Goal: Task Accomplishment & Management: Use online tool/utility

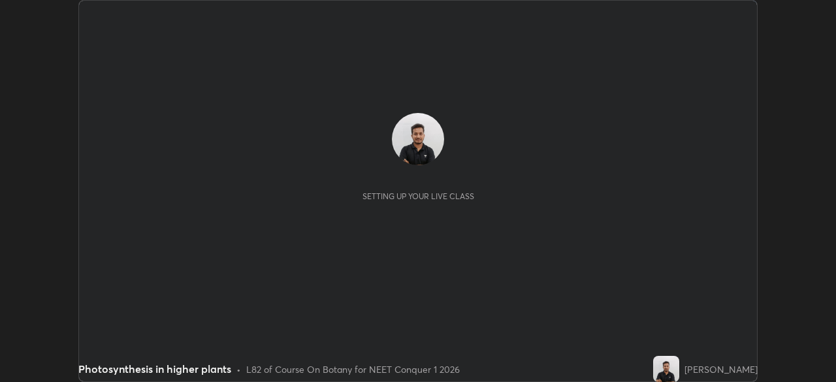
scroll to position [382, 836]
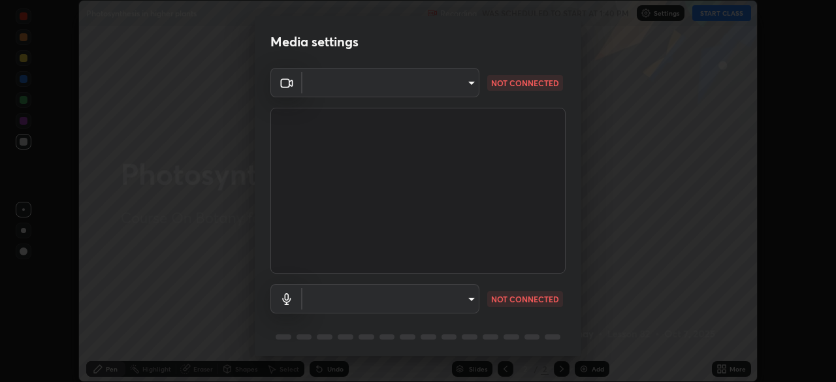
type input "a97fe649ed4a88d7ef5d38079454aeebd16fbf944be20ae45e8d4d96c2936521"
type input "default"
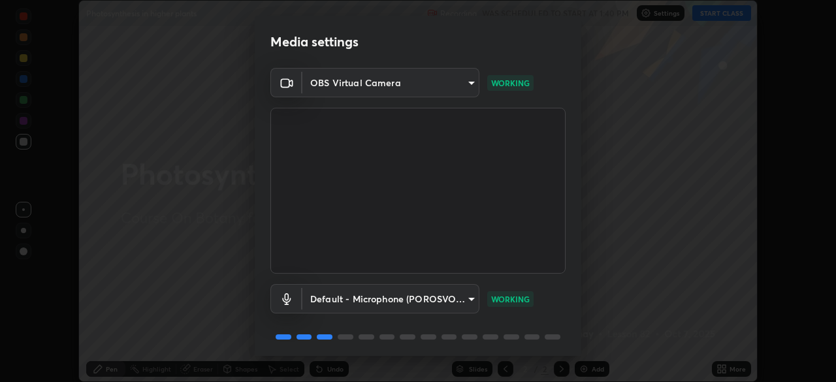
scroll to position [46, 0]
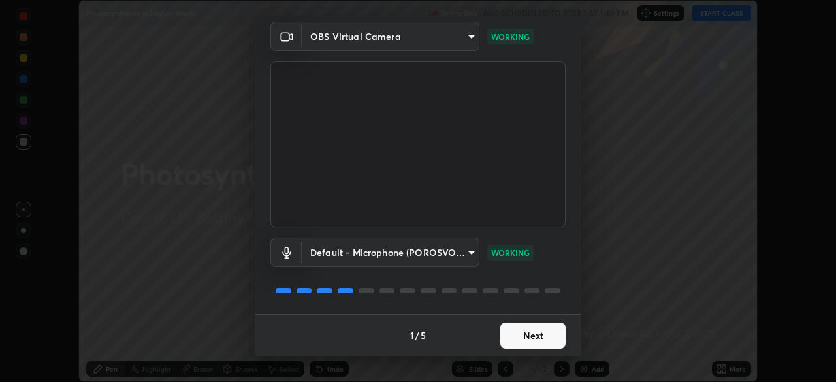
click at [514, 331] on button "Next" at bounding box center [532, 336] width 65 height 26
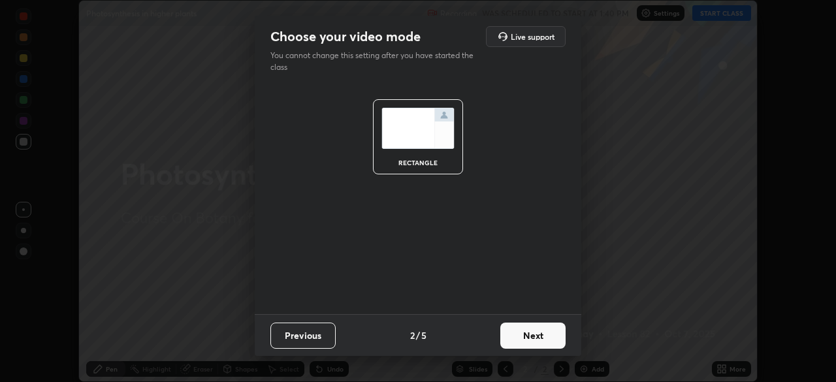
click at [523, 340] on button "Next" at bounding box center [532, 336] width 65 height 26
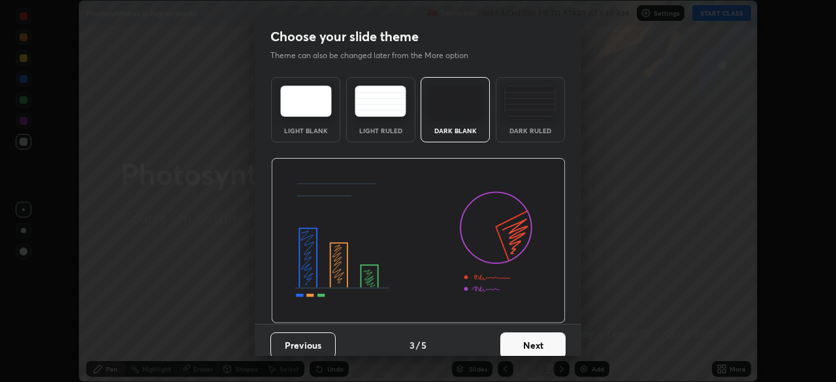
click at [541, 338] on button "Next" at bounding box center [532, 346] width 65 height 26
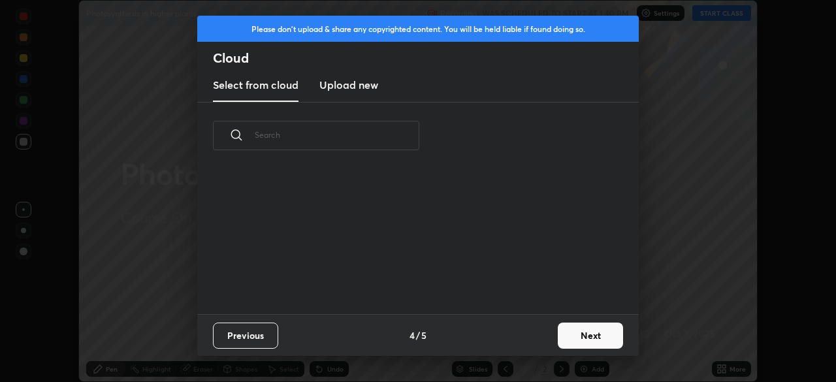
click at [559, 335] on button "Next" at bounding box center [590, 336] width 65 height 26
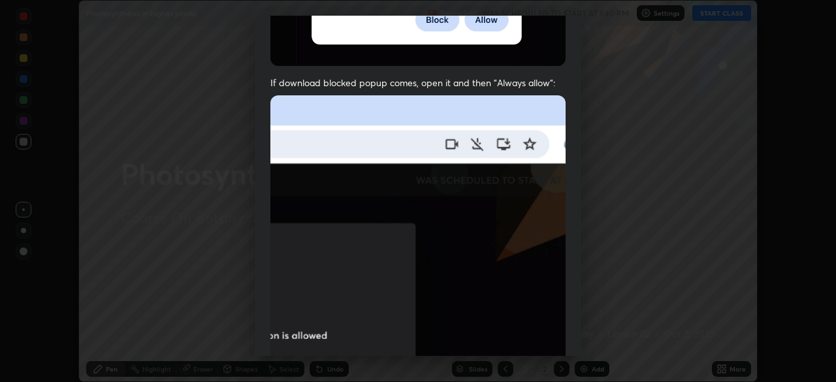
scroll to position [278, 0]
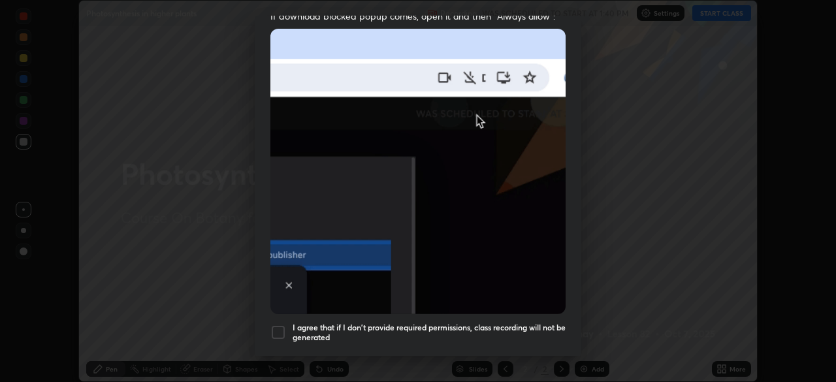
click at [289, 325] on div "I agree that if I don't provide required permissions, class recording will not …" at bounding box center [418, 333] width 295 height 16
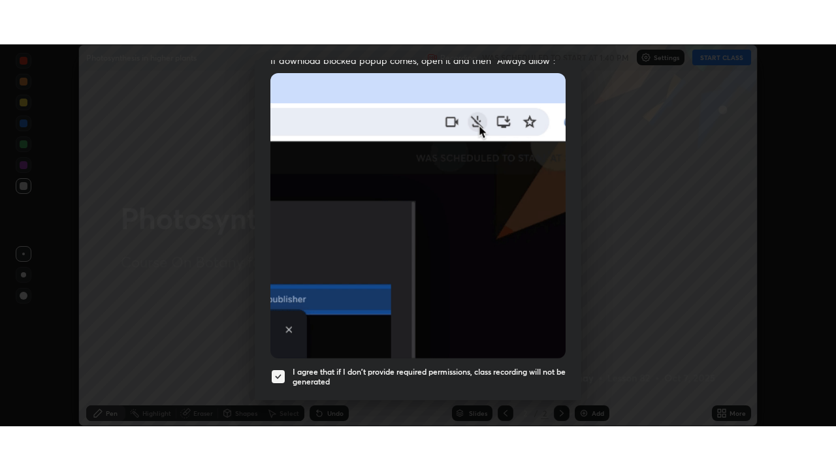
scroll to position [313, 0]
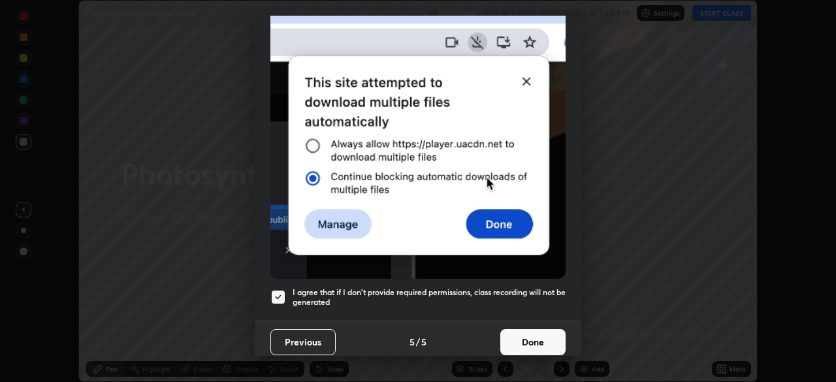
click at [540, 336] on button "Done" at bounding box center [532, 342] width 65 height 26
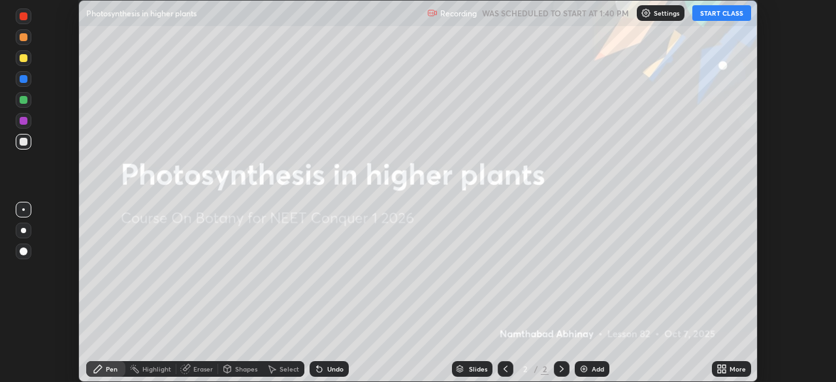
click at [725, 20] on button "START CLASS" at bounding box center [722, 13] width 59 height 16
click at [724, 365] on icon at bounding box center [724, 366] width 3 height 3
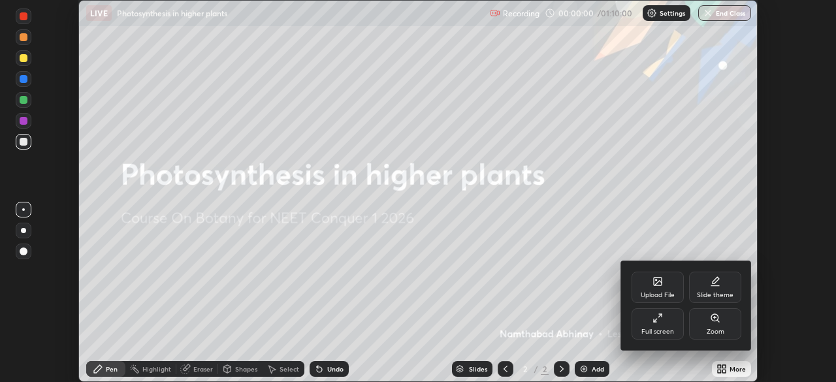
click at [655, 327] on div "Full screen" at bounding box center [658, 323] width 52 height 31
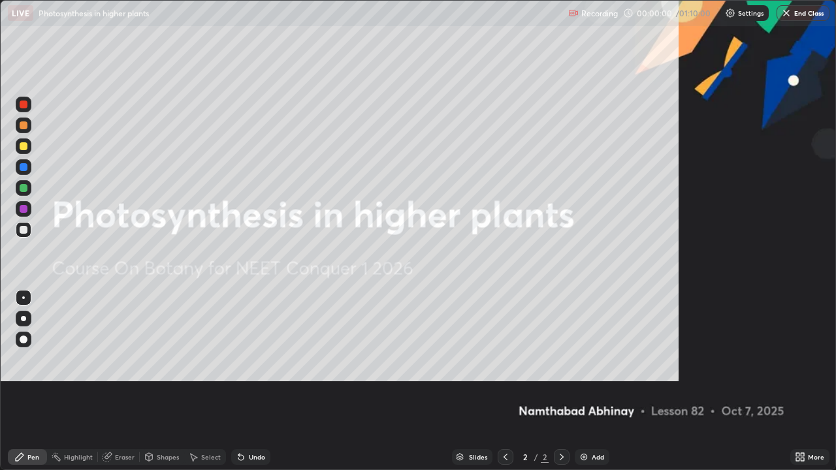
scroll to position [470, 836]
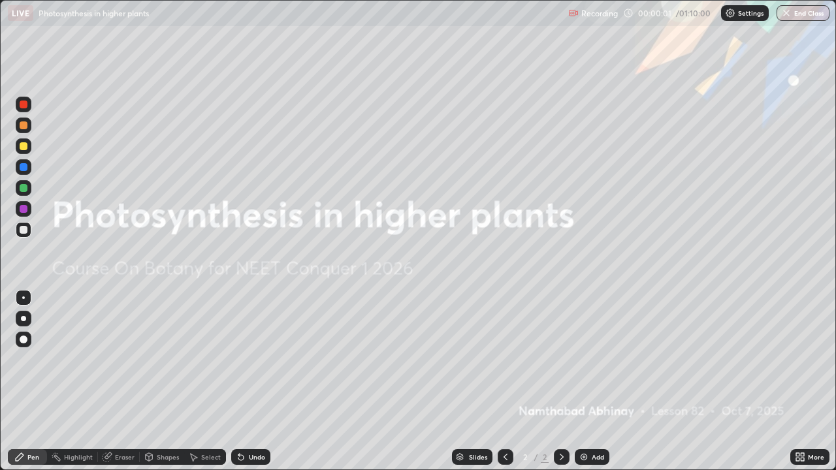
click at [598, 382] on div "Add" at bounding box center [598, 457] width 12 height 7
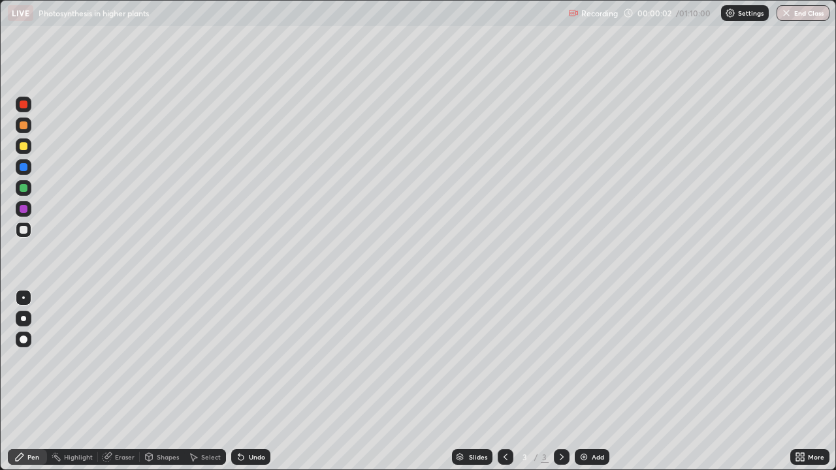
click at [825, 382] on div "More" at bounding box center [810, 458] width 39 height 16
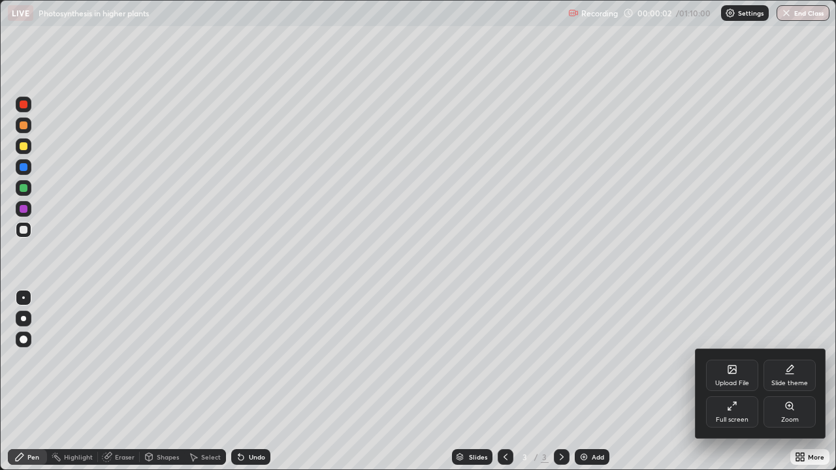
click at [797, 382] on div "Zoom" at bounding box center [790, 420] width 18 height 7
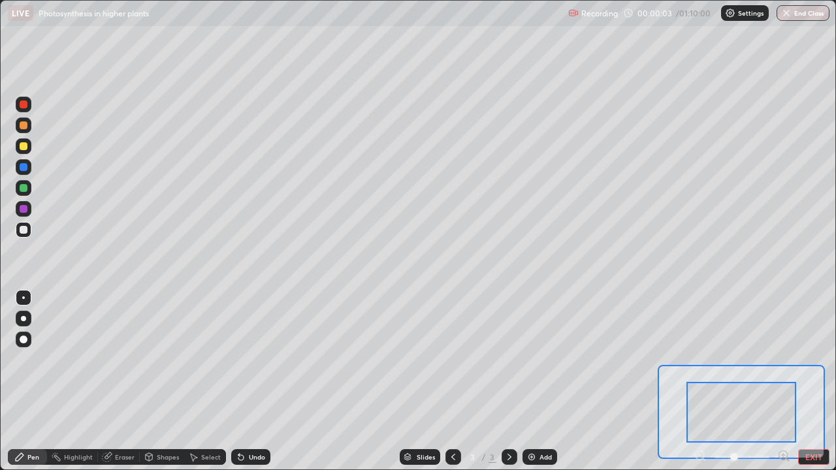
click at [787, 382] on icon at bounding box center [788, 460] width 3 height 3
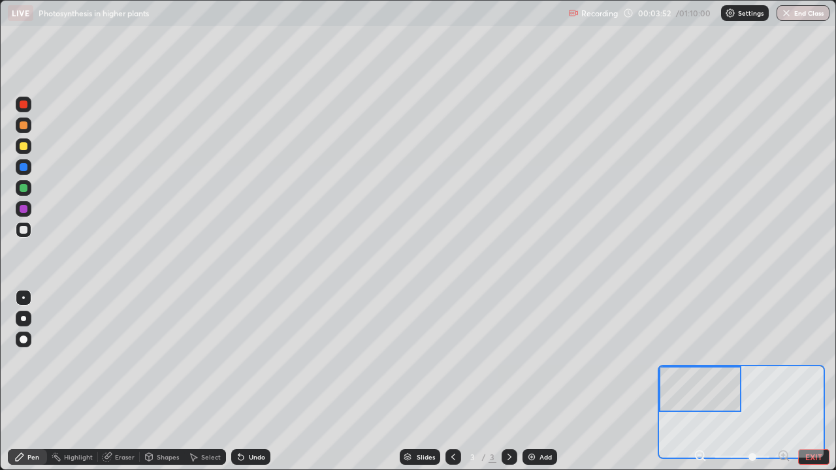
click at [20, 110] on div at bounding box center [24, 105] width 16 height 16
click at [27, 146] on div at bounding box center [24, 146] width 8 height 8
click at [116, 382] on div "Eraser" at bounding box center [125, 457] width 20 height 7
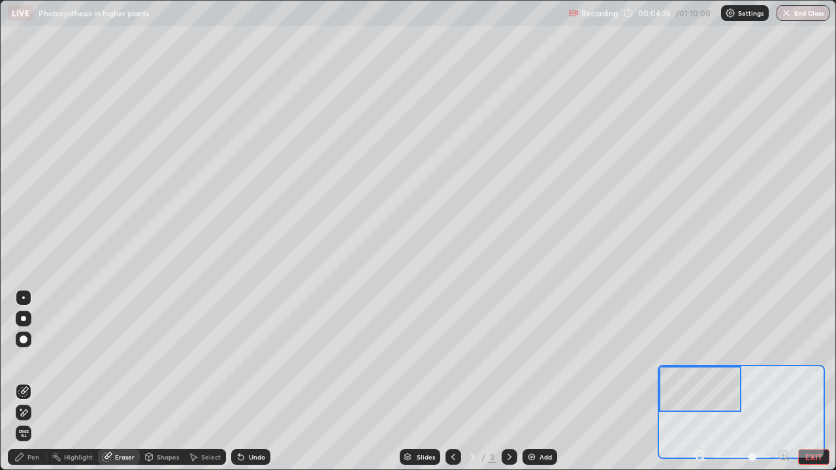
click at [38, 382] on div "Pen" at bounding box center [33, 457] width 12 height 7
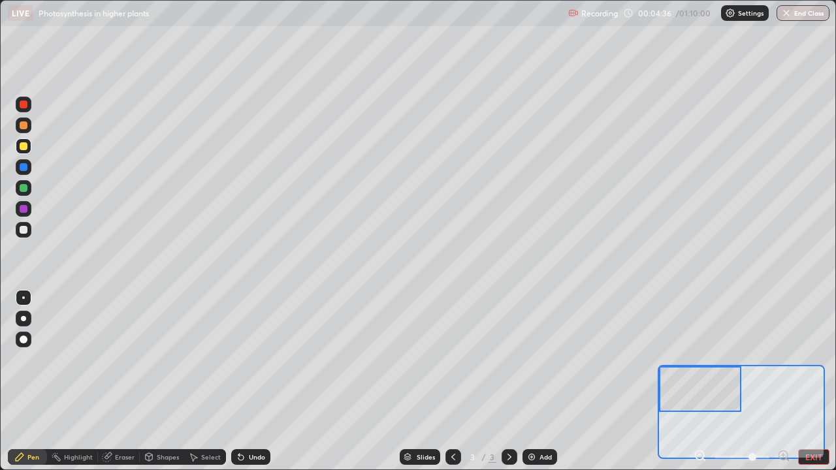
click at [20, 227] on div at bounding box center [24, 230] width 8 height 8
click at [119, 382] on div "Eraser" at bounding box center [119, 458] width 42 height 16
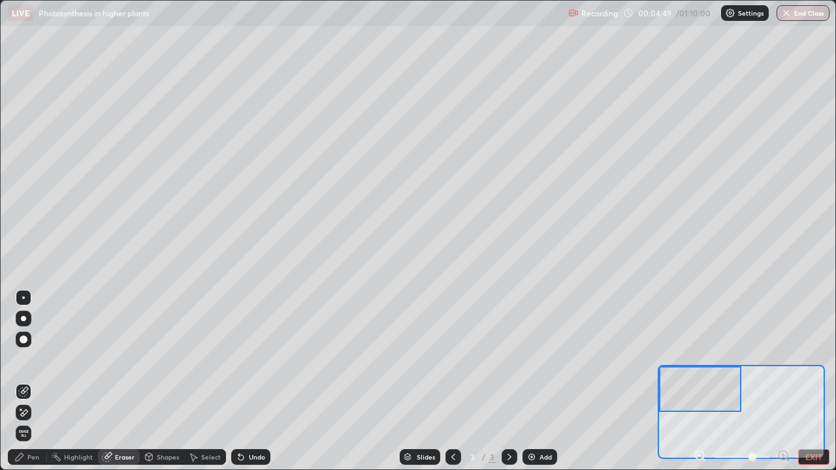
click at [32, 382] on div "Pen" at bounding box center [27, 458] width 39 height 16
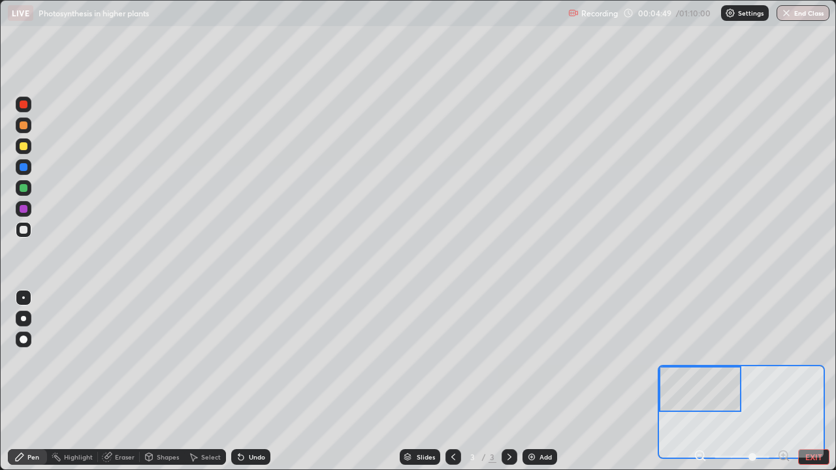
click at [35, 382] on div "Pen" at bounding box center [33, 457] width 12 height 7
click at [22, 105] on div at bounding box center [24, 105] width 8 height 8
click at [22, 149] on div at bounding box center [24, 146] width 8 height 8
click at [20, 105] on div at bounding box center [24, 105] width 8 height 8
click at [24, 230] on div at bounding box center [24, 230] width 8 height 8
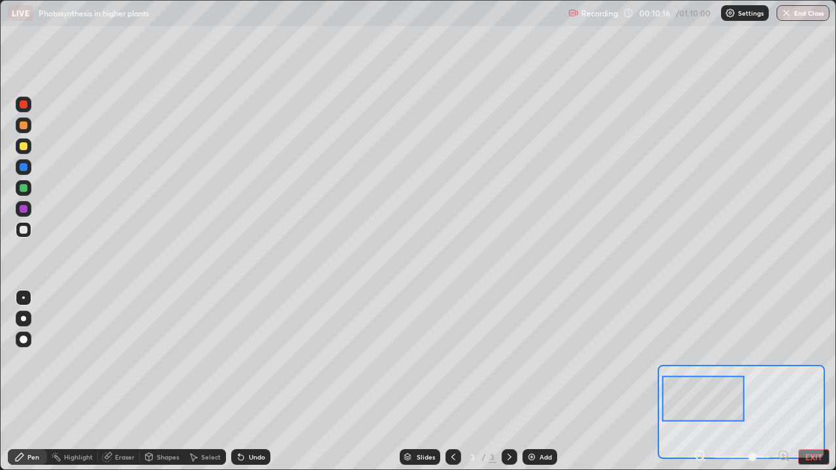
click at [24, 147] on div at bounding box center [24, 146] width 8 height 8
click at [25, 237] on div at bounding box center [24, 230] width 16 height 16
click at [20, 148] on div at bounding box center [24, 146] width 8 height 8
click at [24, 187] on div at bounding box center [24, 188] width 8 height 8
click at [21, 153] on div at bounding box center [24, 147] width 16 height 16
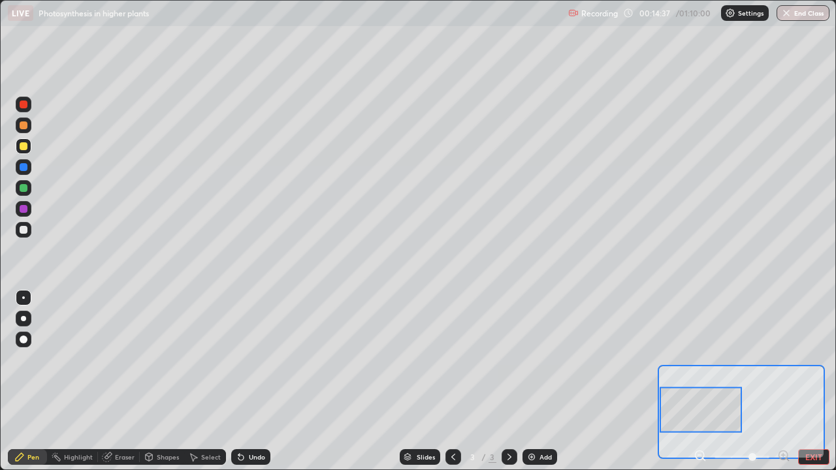
click at [544, 382] on div "Add" at bounding box center [546, 457] width 12 height 7
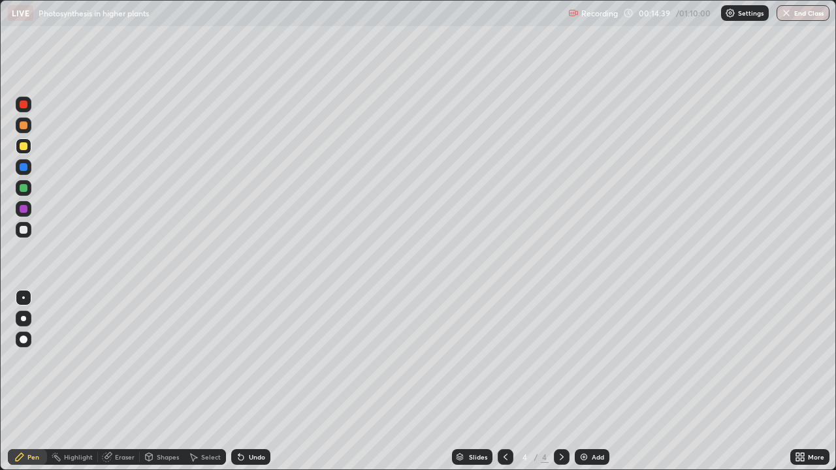
click at [809, 382] on div "More" at bounding box center [810, 458] width 39 height 16
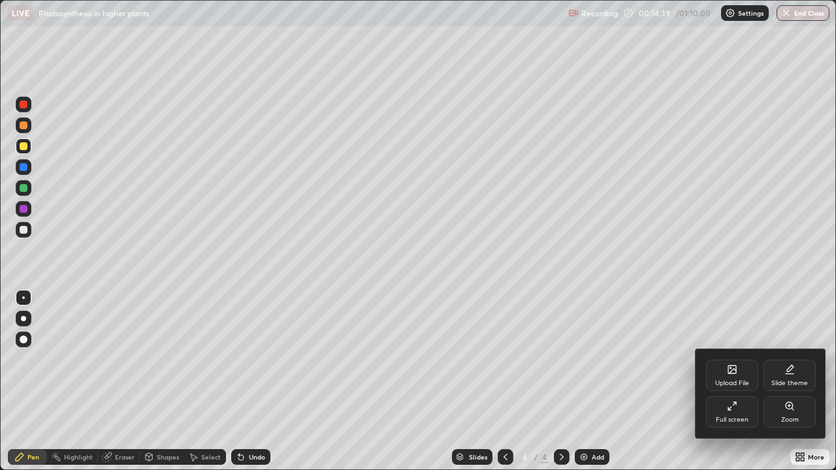
click at [789, 382] on icon at bounding box center [789, 405] width 7 height 7
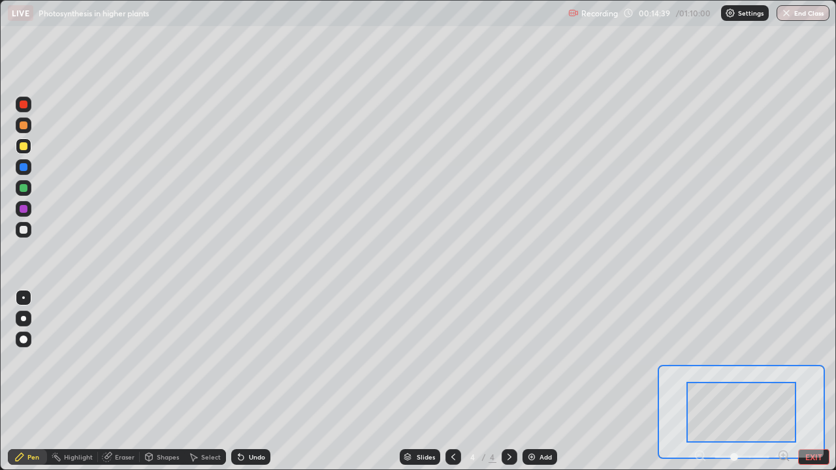
click at [784, 382] on icon at bounding box center [783, 455] width 3 height 0
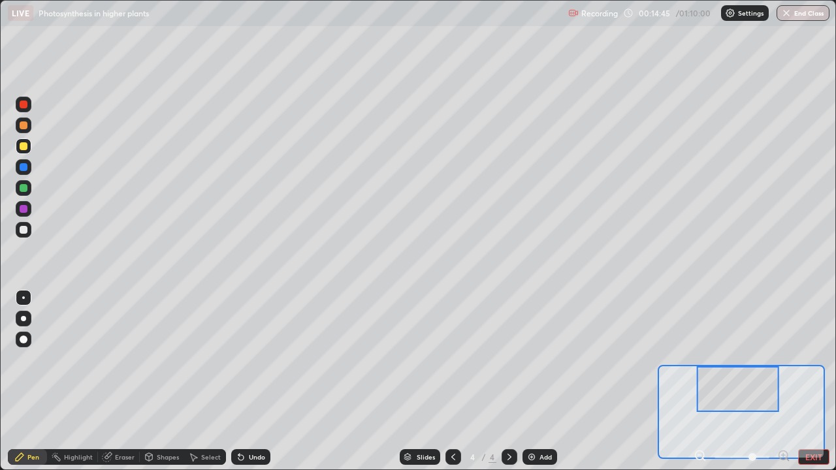
click at [23, 231] on div at bounding box center [24, 230] width 8 height 8
click at [25, 232] on div at bounding box center [24, 230] width 8 height 8
click at [24, 105] on div at bounding box center [24, 105] width 8 height 8
click at [121, 382] on div "Eraser" at bounding box center [125, 457] width 20 height 7
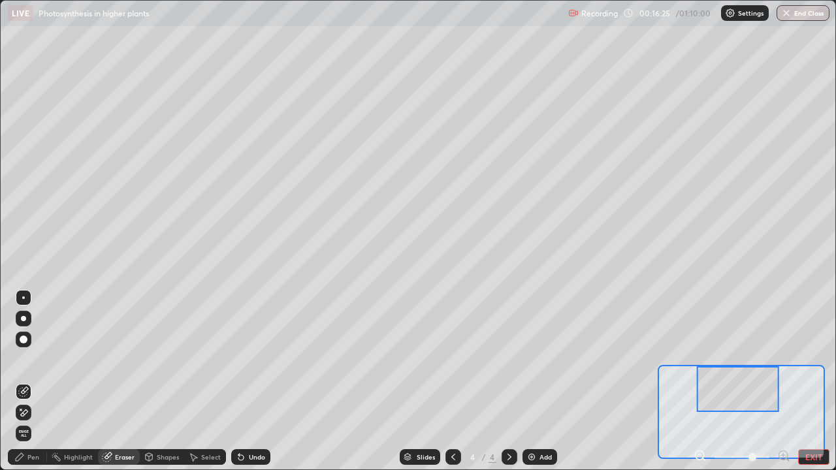
click at [31, 382] on div "Pen" at bounding box center [27, 458] width 39 height 16
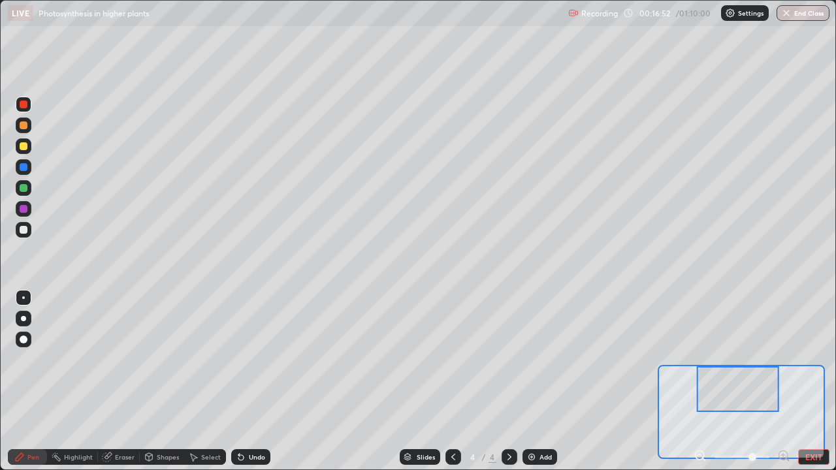
click at [29, 231] on div at bounding box center [24, 230] width 16 height 16
click at [25, 170] on div at bounding box center [24, 167] width 8 height 8
click at [24, 227] on div at bounding box center [24, 230] width 8 height 8
click at [120, 382] on div "Eraser" at bounding box center [125, 457] width 20 height 7
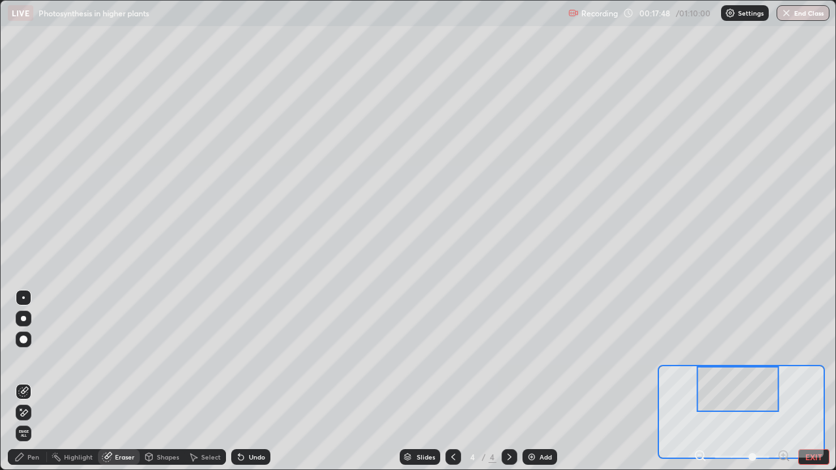
click at [28, 382] on div "Pen" at bounding box center [33, 457] width 12 height 7
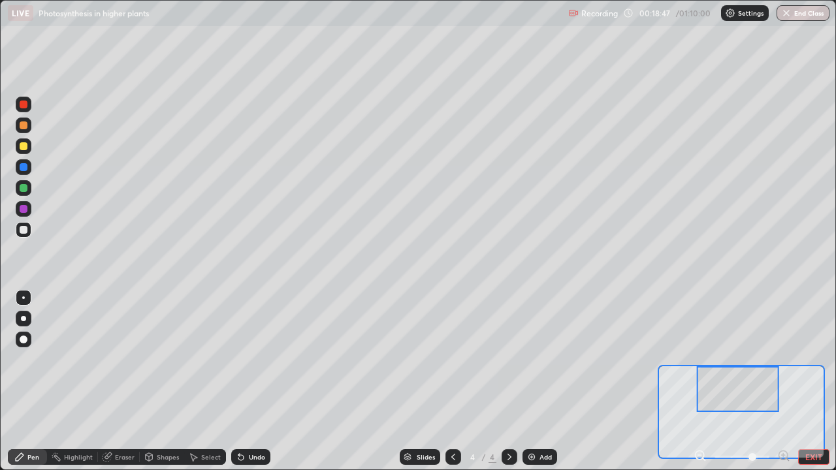
click at [22, 165] on div at bounding box center [24, 167] width 8 height 8
click at [22, 237] on div at bounding box center [24, 230] width 16 height 16
click at [21, 107] on div at bounding box center [24, 105] width 8 height 8
click at [26, 169] on div at bounding box center [24, 167] width 8 height 8
click at [28, 147] on div at bounding box center [24, 147] width 16 height 16
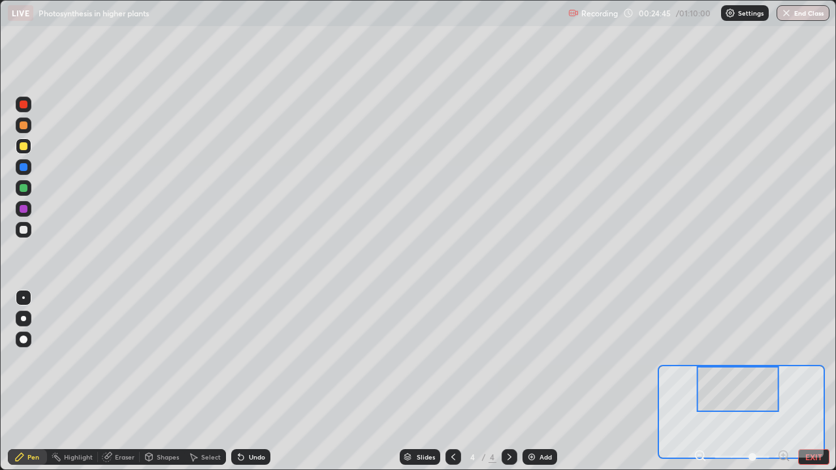
click at [25, 107] on div at bounding box center [24, 105] width 8 height 8
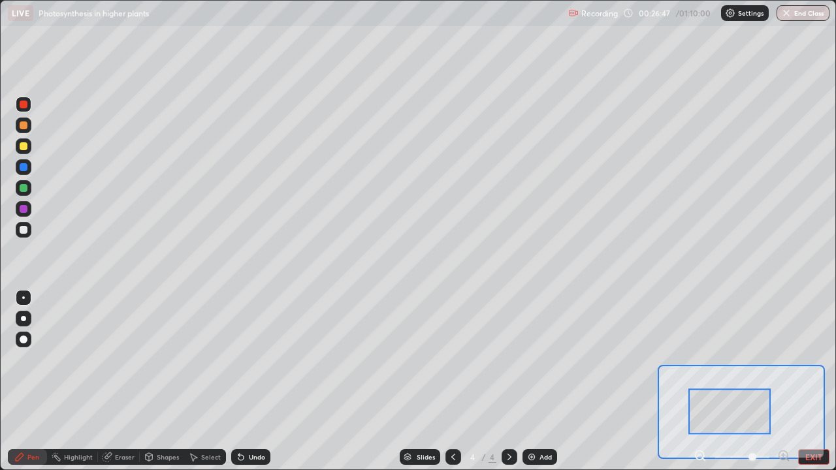
click at [23, 232] on div at bounding box center [24, 230] width 8 height 8
click at [25, 168] on div at bounding box center [24, 167] width 8 height 8
click at [24, 167] on div at bounding box center [24, 167] width 8 height 8
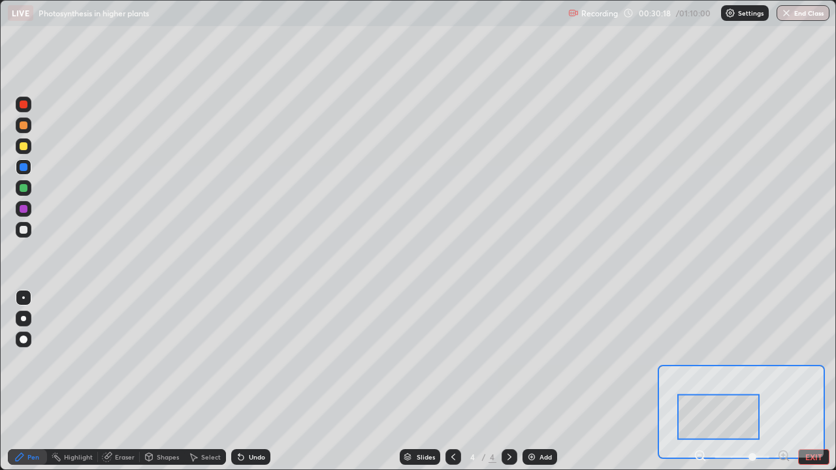
click at [21, 231] on div at bounding box center [24, 230] width 8 height 8
click at [120, 382] on div "Eraser" at bounding box center [125, 457] width 20 height 7
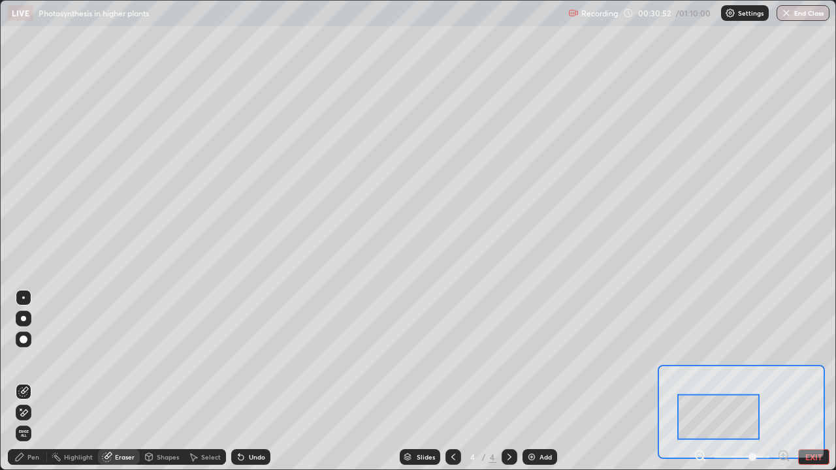
click at [32, 382] on div "Pen" at bounding box center [33, 457] width 12 height 7
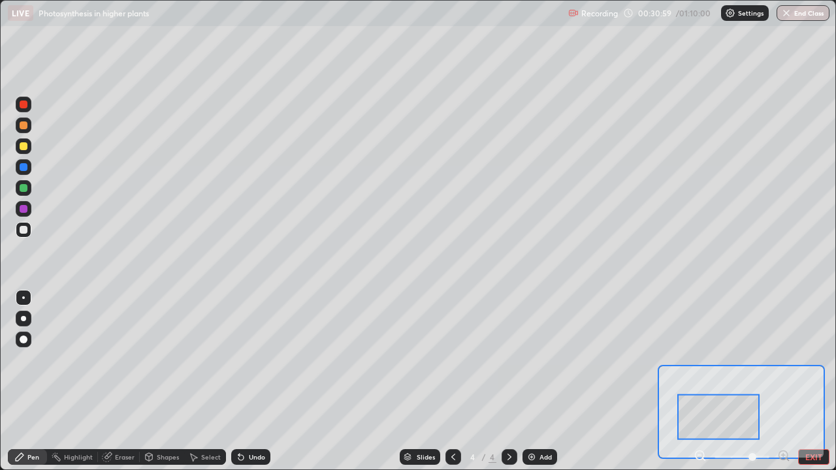
click at [113, 382] on div "Eraser" at bounding box center [119, 458] width 42 height 16
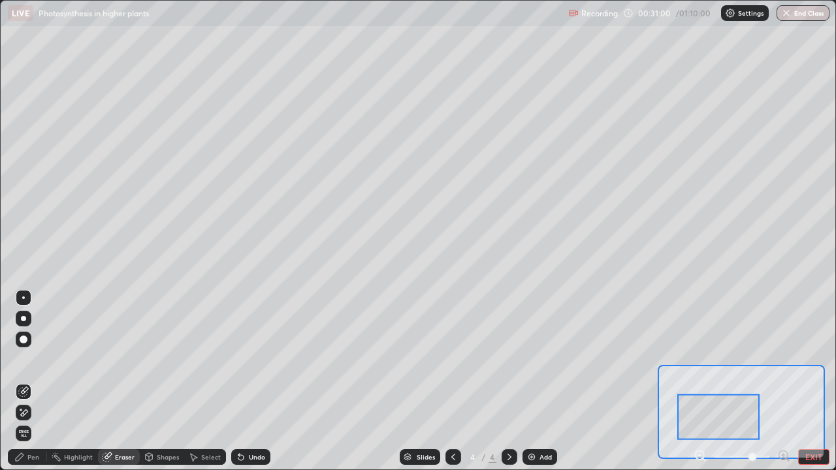
click at [25, 382] on div "Pen" at bounding box center [27, 458] width 39 height 16
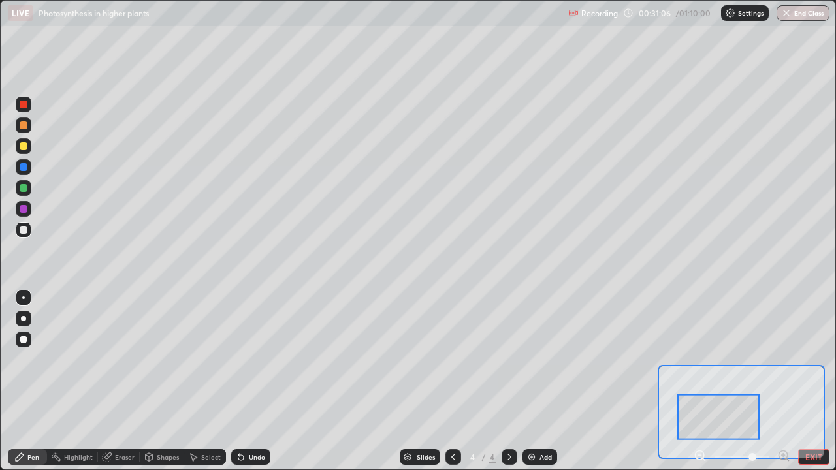
click at [118, 382] on div "Eraser" at bounding box center [125, 457] width 20 height 7
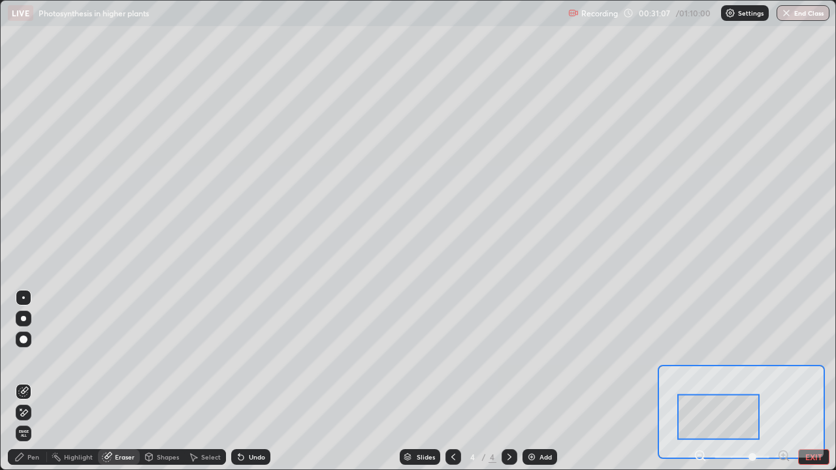
click at [38, 382] on div "Pen" at bounding box center [33, 457] width 12 height 7
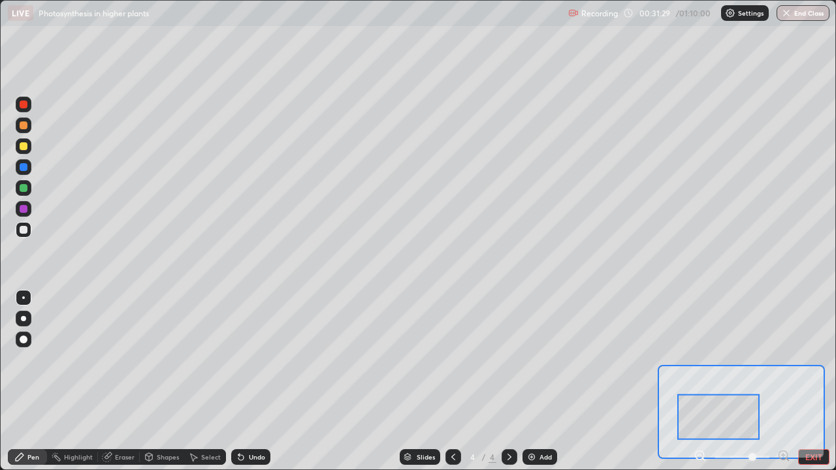
click at [118, 382] on div "Eraser" at bounding box center [125, 457] width 20 height 7
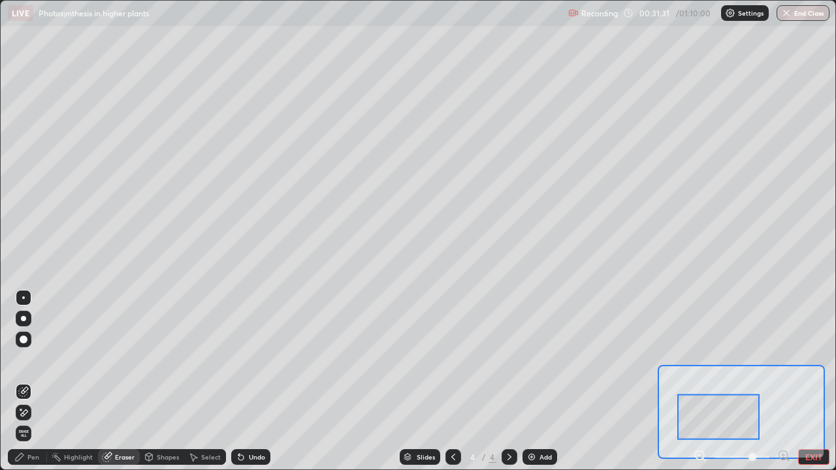
click at [27, 382] on div "Pen" at bounding box center [27, 458] width 39 height 16
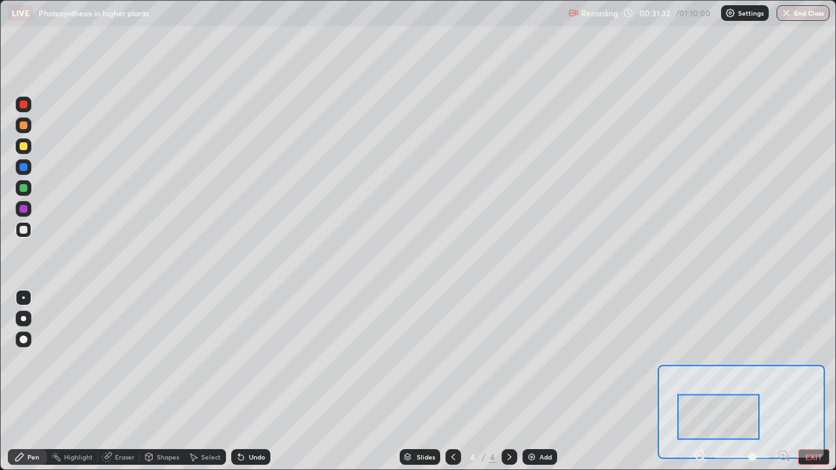
click at [29, 382] on div "Pen" at bounding box center [33, 457] width 12 height 7
click at [22, 146] on div at bounding box center [24, 146] width 8 height 8
click at [23, 211] on div at bounding box center [24, 209] width 8 height 8
click at [24, 105] on div at bounding box center [24, 105] width 8 height 8
click at [111, 382] on icon at bounding box center [107, 457] width 10 height 10
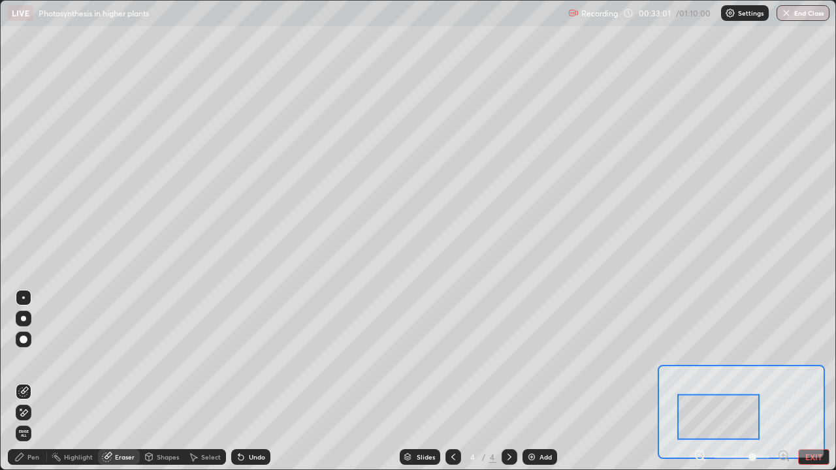
click at [23, 382] on icon at bounding box center [19, 457] width 10 height 10
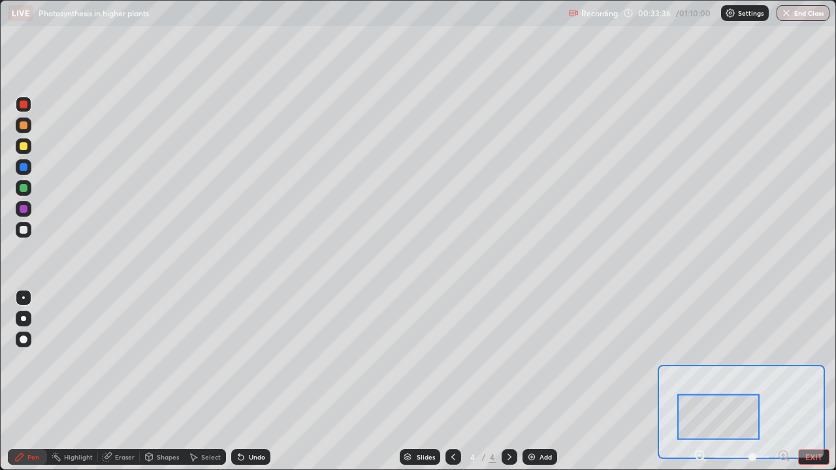
click at [24, 168] on div at bounding box center [24, 167] width 8 height 8
click at [20, 231] on div at bounding box center [24, 230] width 8 height 8
click at [111, 382] on icon at bounding box center [107, 457] width 10 height 10
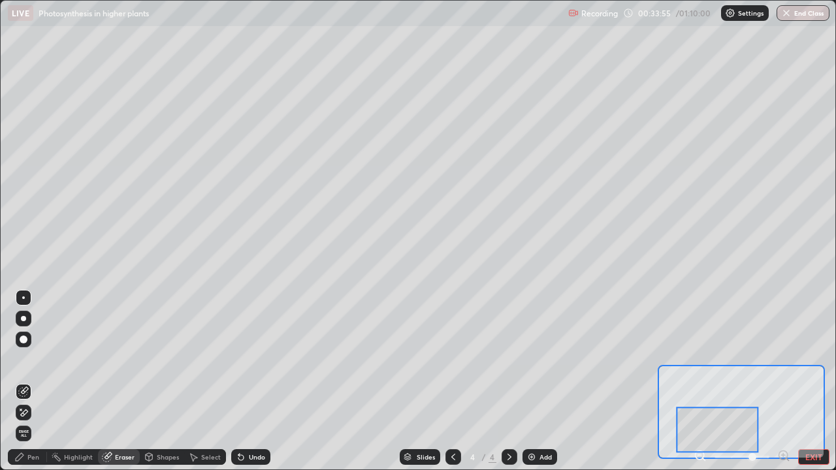
click at [33, 382] on div "Pen" at bounding box center [33, 457] width 12 height 7
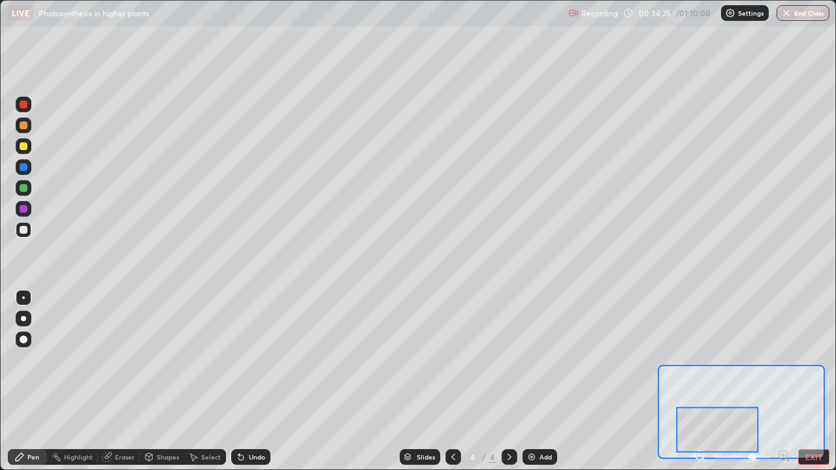
click at [25, 108] on div at bounding box center [24, 105] width 8 height 8
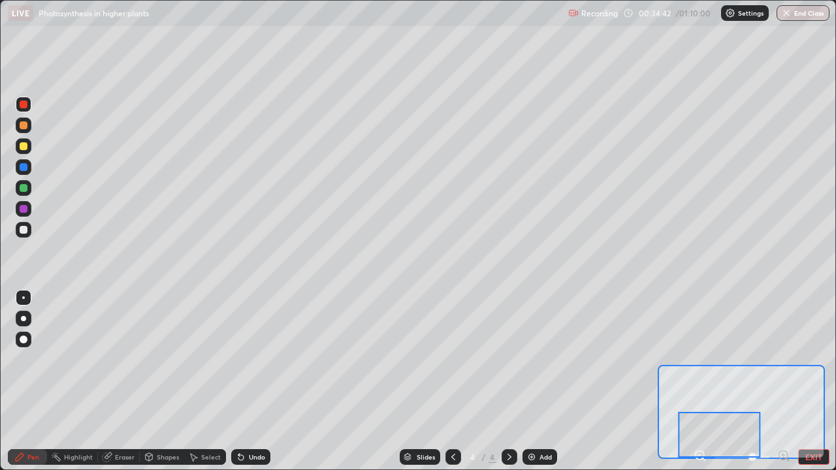
click at [26, 231] on div at bounding box center [24, 230] width 8 height 8
click at [115, 382] on div "Eraser" at bounding box center [125, 457] width 20 height 7
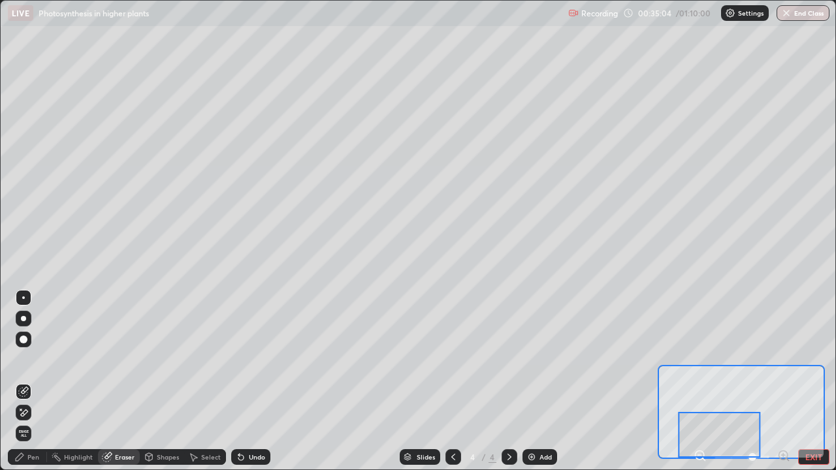
click at [31, 382] on div "Pen" at bounding box center [33, 457] width 12 height 7
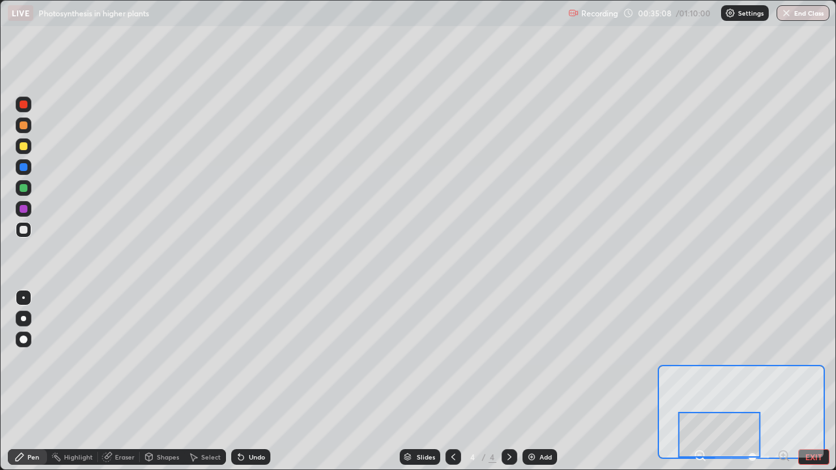
click at [117, 382] on div "Eraser" at bounding box center [119, 458] width 42 height 16
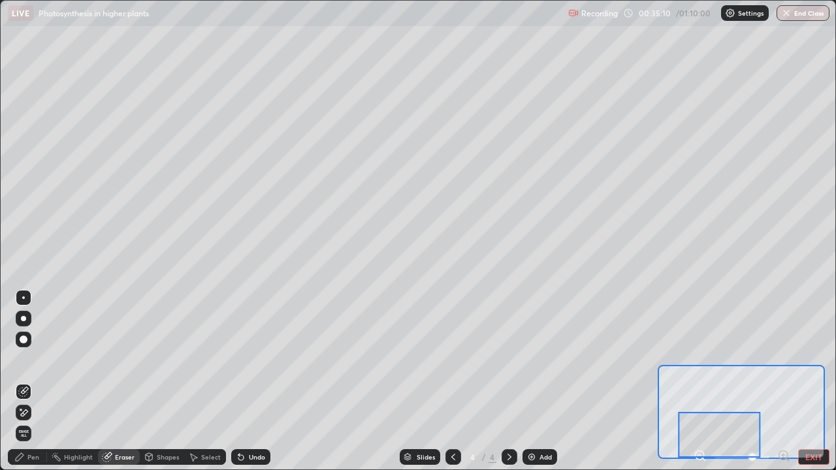
click at [35, 382] on div "Pen" at bounding box center [33, 457] width 12 height 7
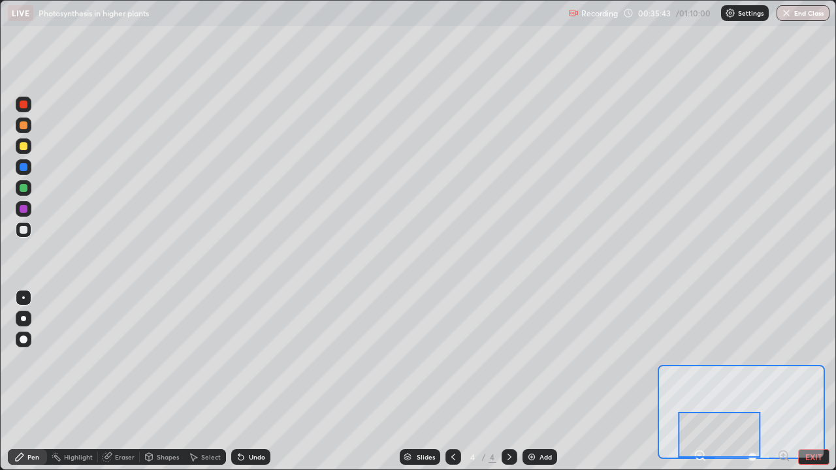
click at [25, 165] on div at bounding box center [24, 167] width 8 height 8
click at [21, 229] on div at bounding box center [24, 230] width 8 height 8
click at [25, 168] on div at bounding box center [24, 167] width 8 height 8
click at [29, 107] on div at bounding box center [24, 105] width 16 height 16
click at [24, 231] on div at bounding box center [24, 230] width 8 height 8
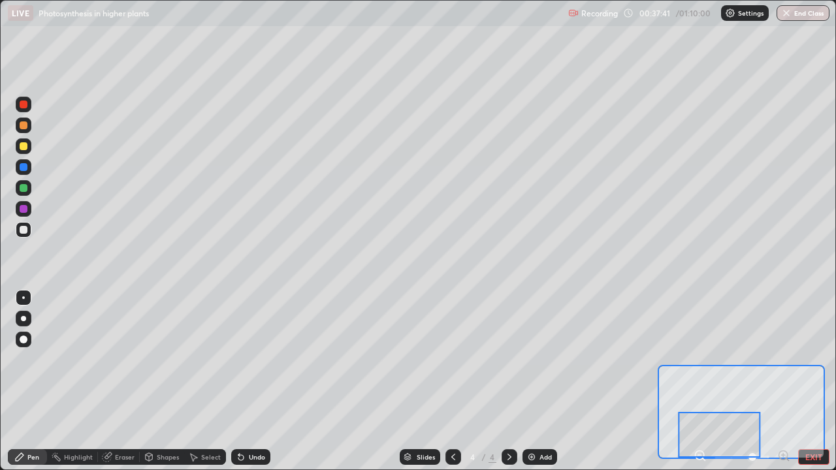
click at [24, 105] on div at bounding box center [24, 105] width 8 height 8
click at [22, 231] on div at bounding box center [24, 230] width 8 height 8
click at [23, 168] on div at bounding box center [24, 167] width 8 height 8
click at [116, 382] on div "Eraser" at bounding box center [125, 457] width 20 height 7
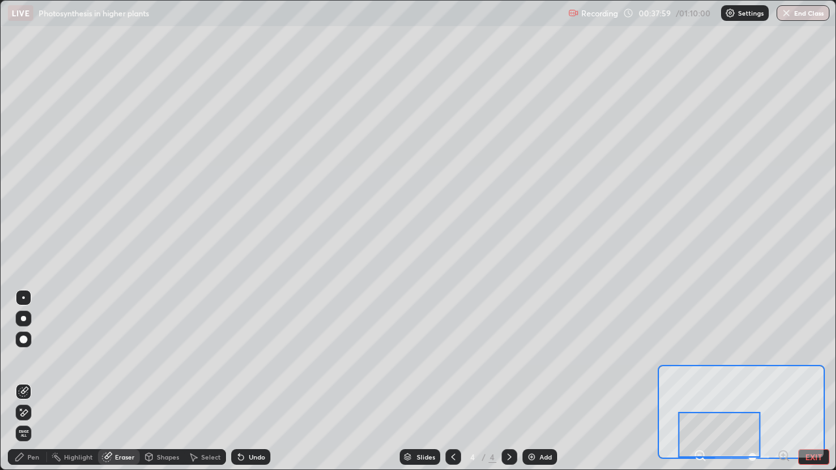
click at [25, 382] on div "Pen" at bounding box center [27, 458] width 39 height 16
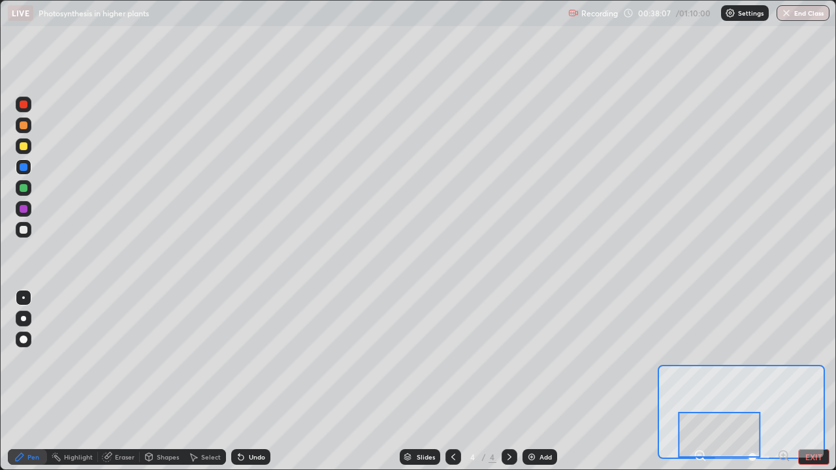
click at [24, 230] on div at bounding box center [24, 230] width 8 height 8
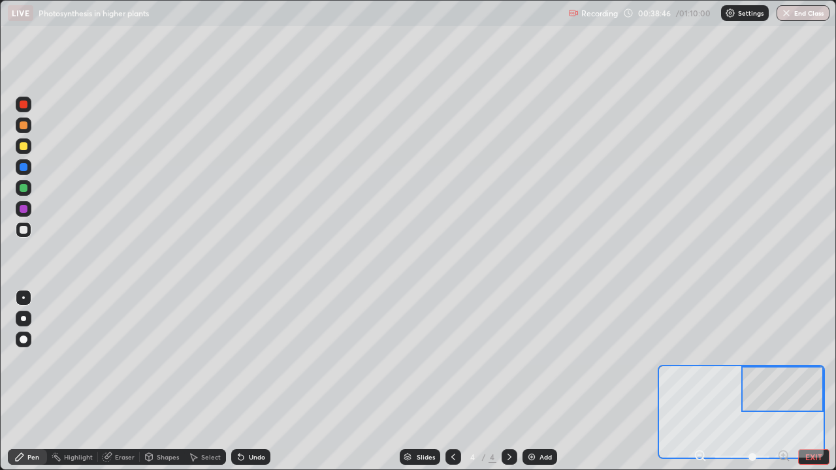
click at [24, 107] on div at bounding box center [24, 105] width 8 height 8
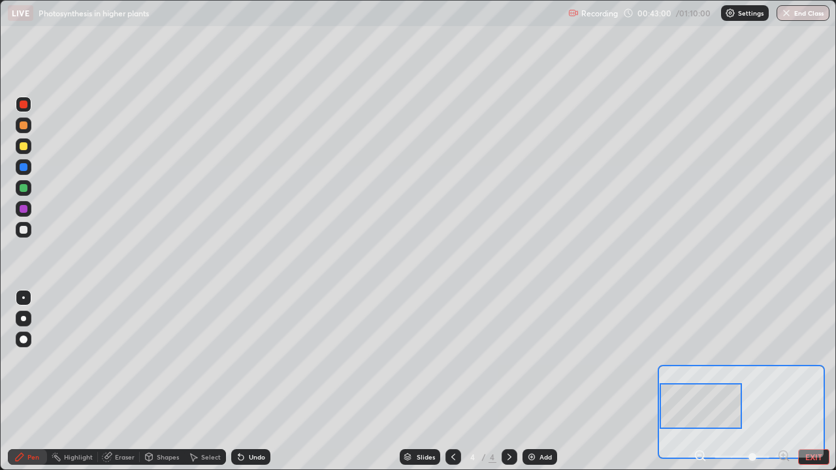
click at [452, 382] on icon at bounding box center [453, 457] width 10 height 10
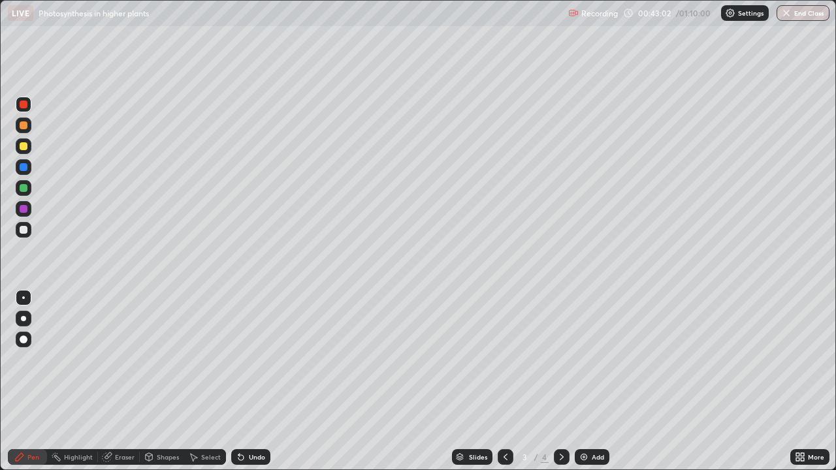
click at [561, 382] on div at bounding box center [562, 458] width 16 height 16
click at [20, 106] on div at bounding box center [24, 105] width 8 height 8
click at [22, 107] on div at bounding box center [24, 105] width 8 height 8
click at [116, 382] on div "Eraser" at bounding box center [125, 457] width 20 height 7
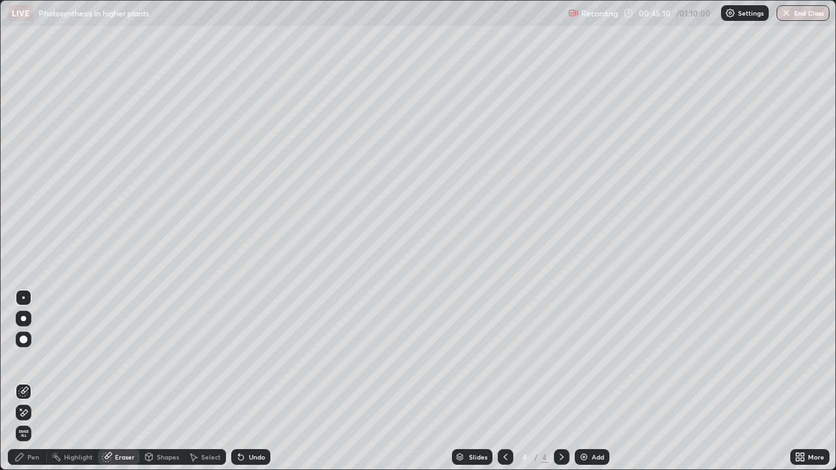
click at [22, 382] on icon at bounding box center [19, 457] width 10 height 10
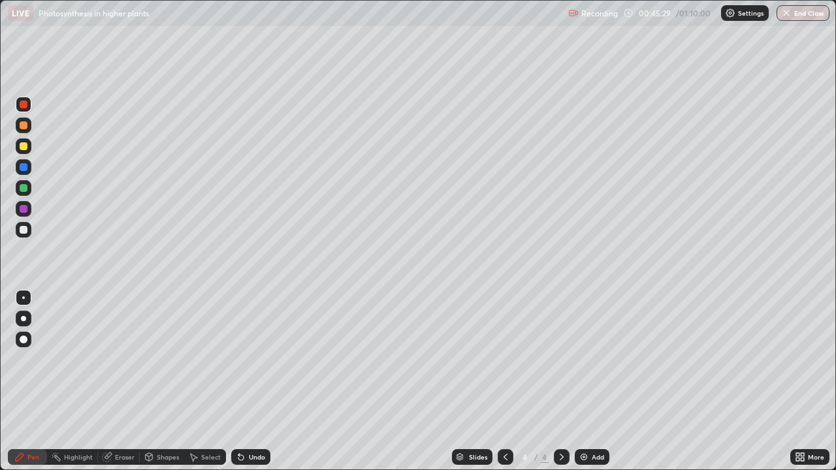
click at [22, 144] on div at bounding box center [24, 146] width 8 height 8
click at [246, 382] on div "Undo" at bounding box center [248, 457] width 44 height 26
click at [23, 147] on div at bounding box center [24, 146] width 8 height 8
click at [27, 108] on div at bounding box center [24, 105] width 16 height 16
click at [24, 147] on div at bounding box center [24, 146] width 8 height 8
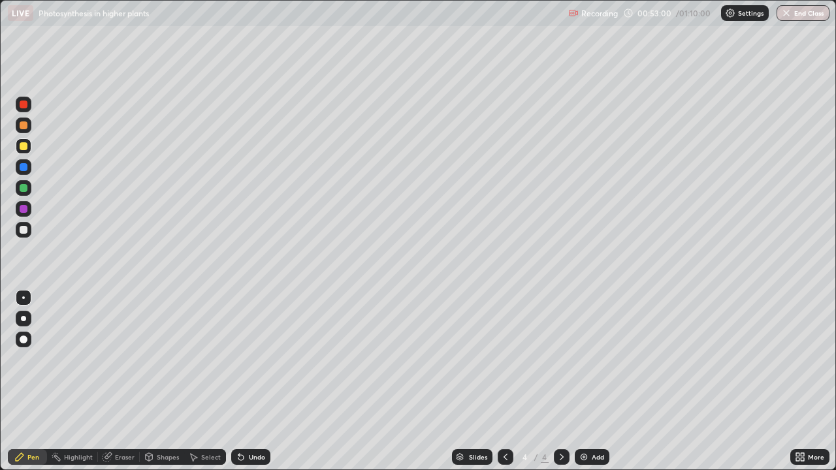
click at [596, 382] on div "Add" at bounding box center [598, 457] width 12 height 7
click at [801, 382] on icon at bounding box center [802, 459] width 3 height 3
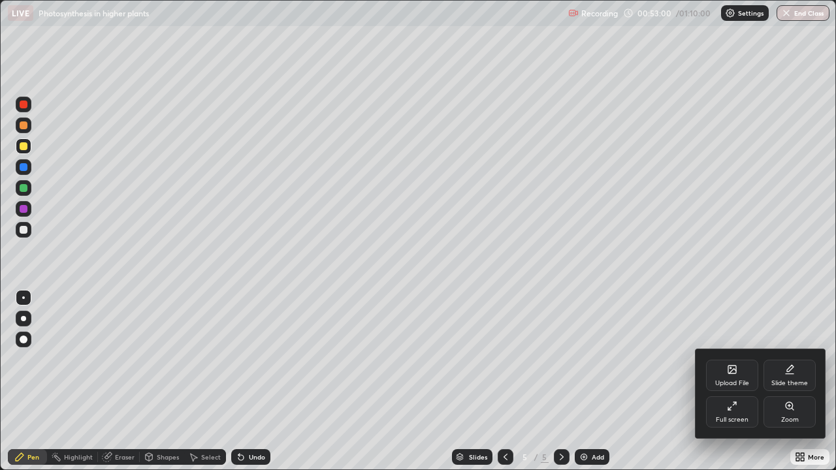
click at [785, 382] on div "Zoom" at bounding box center [790, 412] width 52 height 31
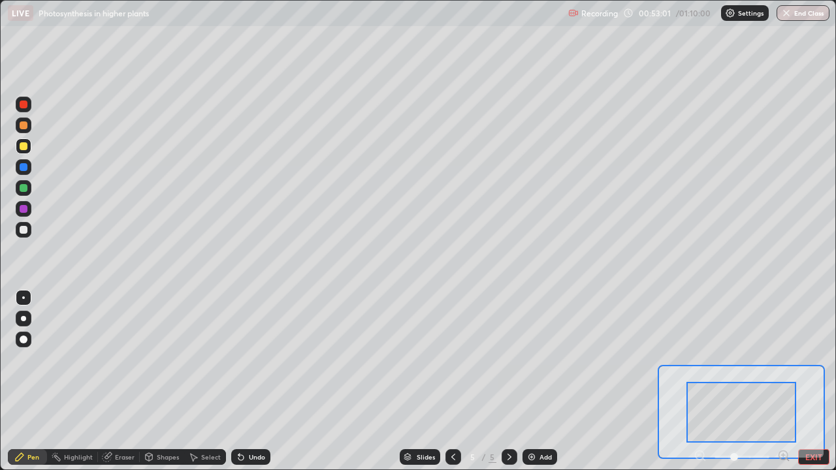
click at [787, 382] on icon at bounding box center [788, 460] width 3 height 3
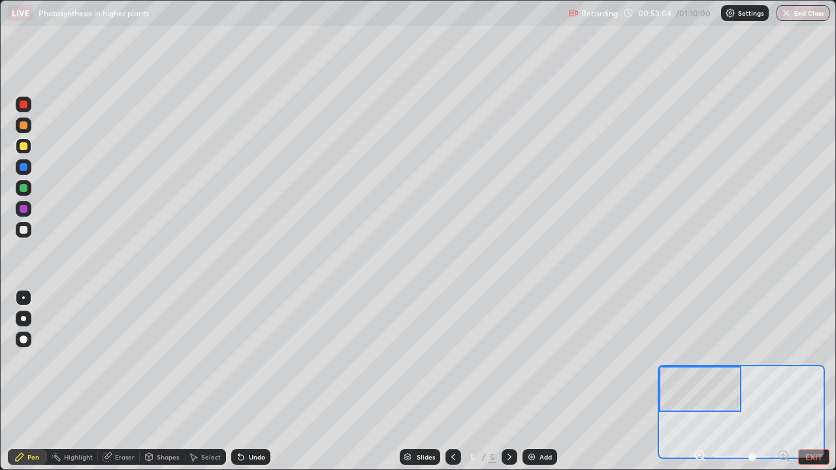
click at [24, 229] on div at bounding box center [24, 230] width 8 height 8
click at [22, 105] on div at bounding box center [24, 105] width 8 height 8
click at [22, 231] on div at bounding box center [24, 230] width 8 height 8
click at [29, 230] on div at bounding box center [24, 230] width 16 height 16
click at [22, 146] on div at bounding box center [24, 146] width 8 height 8
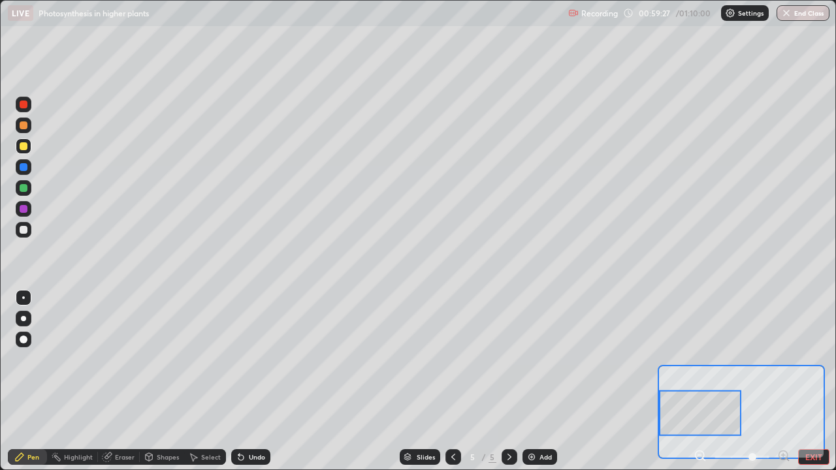
click at [24, 229] on div at bounding box center [24, 230] width 8 height 8
click at [20, 108] on div at bounding box center [24, 105] width 16 height 16
click at [22, 229] on div at bounding box center [24, 230] width 8 height 8
click at [22, 149] on div at bounding box center [24, 146] width 8 height 8
click at [23, 172] on div at bounding box center [24, 167] width 16 height 16
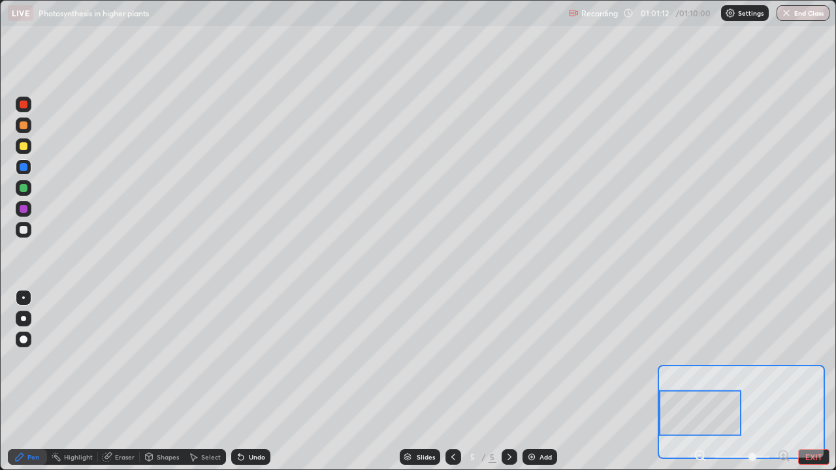
click at [22, 106] on div at bounding box center [24, 105] width 8 height 8
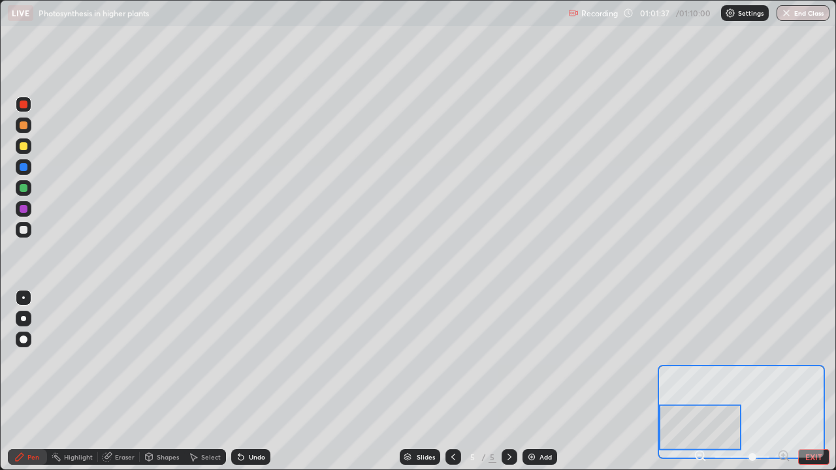
click at [22, 144] on div at bounding box center [24, 146] width 8 height 8
click at [24, 212] on div at bounding box center [24, 209] width 8 height 8
click at [29, 171] on div at bounding box center [24, 167] width 16 height 16
click at [23, 231] on div at bounding box center [24, 230] width 8 height 8
click at [26, 108] on div at bounding box center [24, 105] width 16 height 16
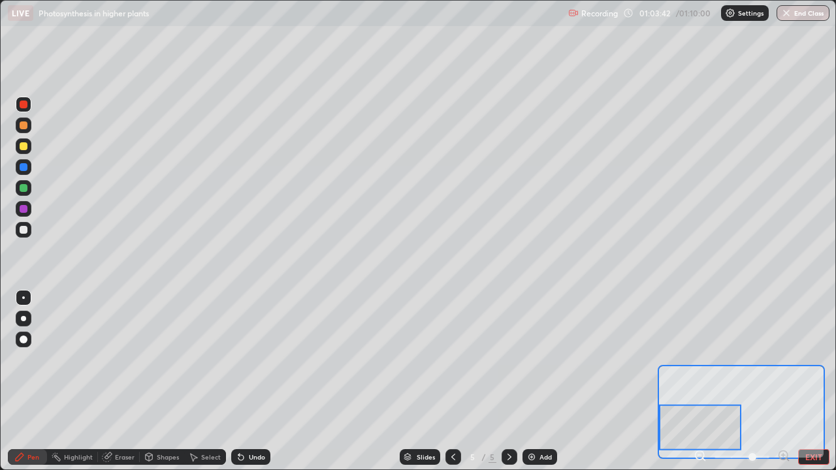
click at [24, 168] on div at bounding box center [24, 167] width 8 height 8
click at [23, 148] on div at bounding box center [24, 146] width 8 height 8
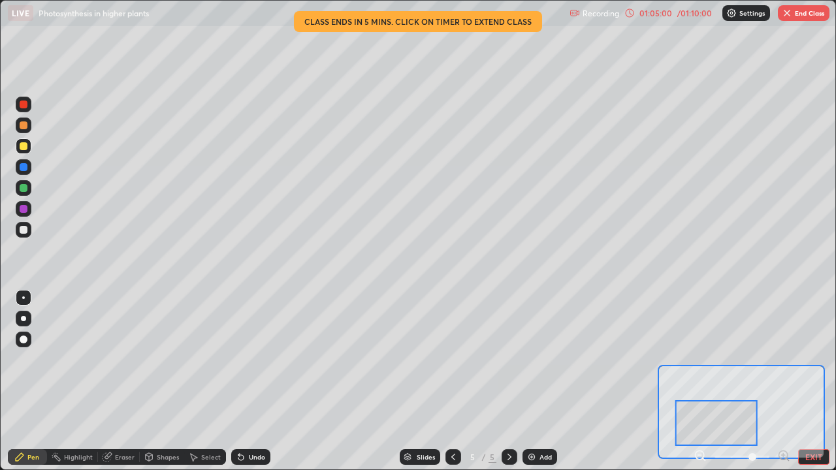
click at [25, 229] on div at bounding box center [24, 230] width 8 height 8
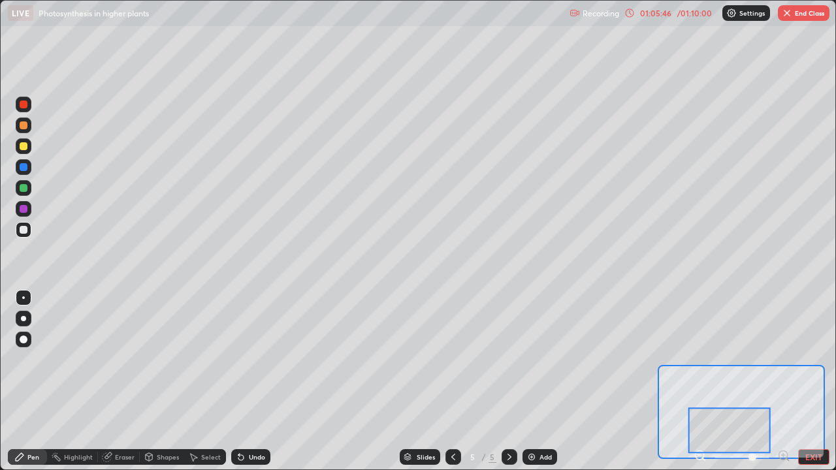
click at [22, 103] on div at bounding box center [24, 105] width 8 height 8
click at [700, 382] on icon at bounding box center [699, 455] width 3 height 0
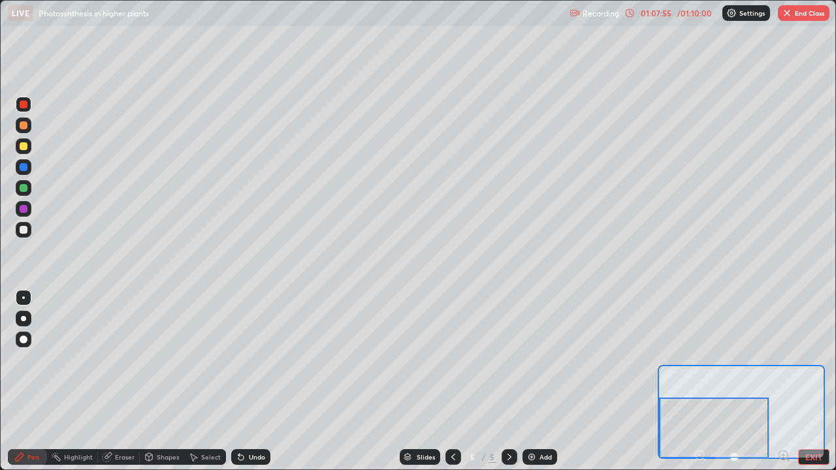
click at [793, 19] on button "End Class" at bounding box center [804, 13] width 52 height 16
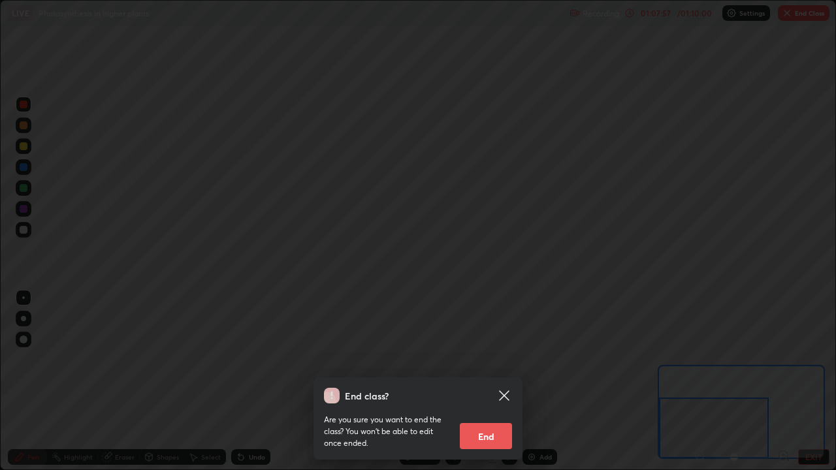
click at [505, 382] on button "End" at bounding box center [486, 436] width 52 height 26
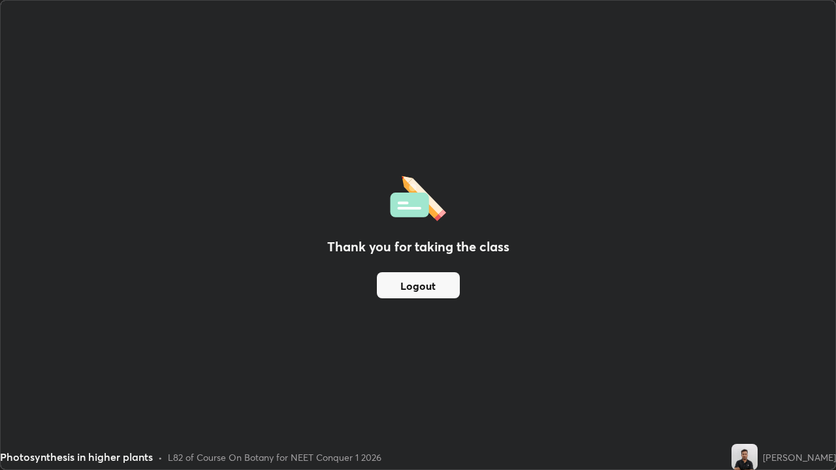
click at [442, 288] on button "Logout" at bounding box center [418, 285] width 83 height 26
